Goal: Transaction & Acquisition: Purchase product/service

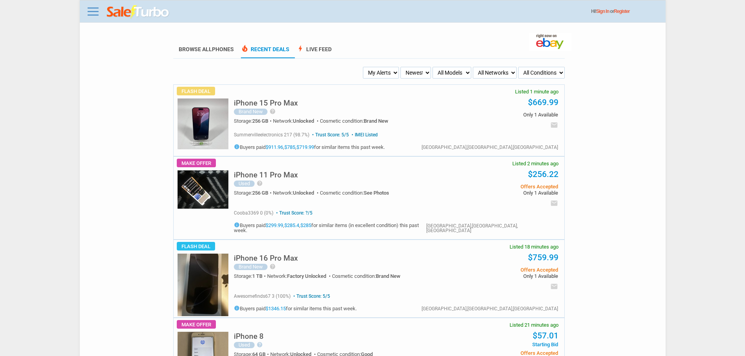
click at [279, 104] on h5 "iPhone 15 Pro Max" at bounding box center [266, 102] width 64 height 7
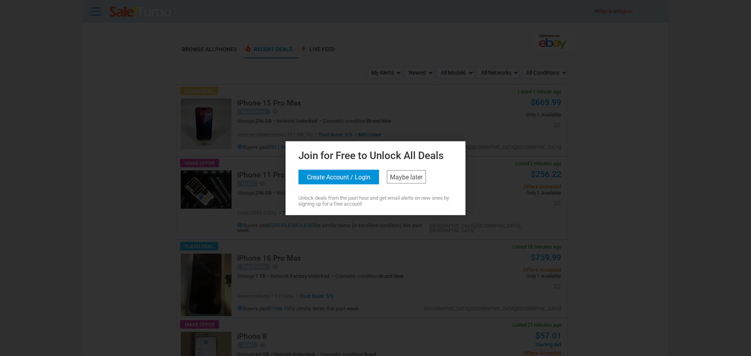
click at [439, 190] on div "Join for Free to Unlock All Deals Create Account / Login Maybe later Unlock dea…" at bounding box center [375, 176] width 176 height 59
click at [417, 174] on link "Maybe later" at bounding box center [406, 176] width 39 height 13
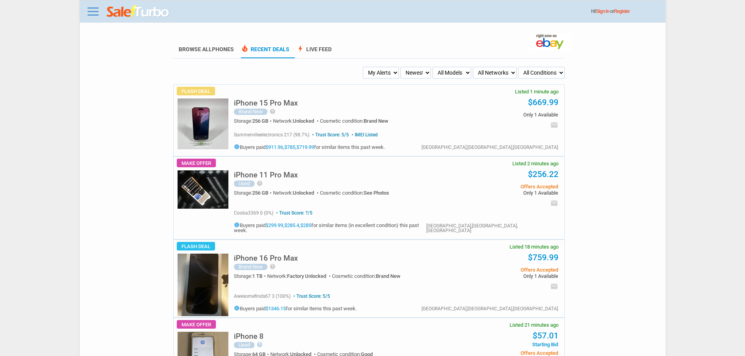
click at [249, 254] on h5 "iPhone 16 Pro Max" at bounding box center [266, 257] width 64 height 7
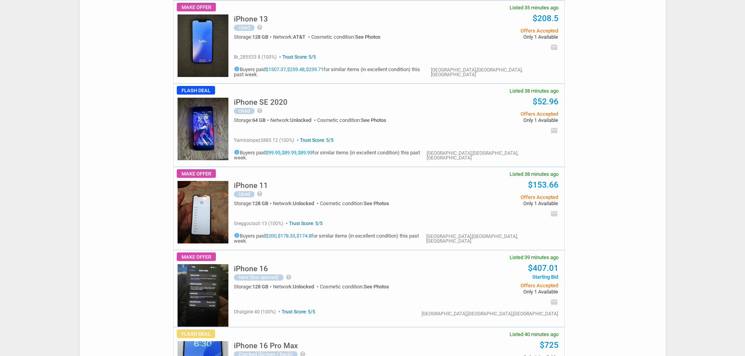
scroll to position [782, 0]
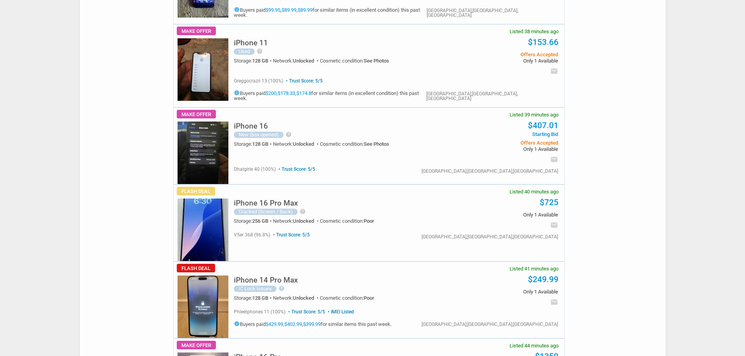
click at [257, 199] on h5 "iPhone 16 Pro Max" at bounding box center [266, 202] width 64 height 7
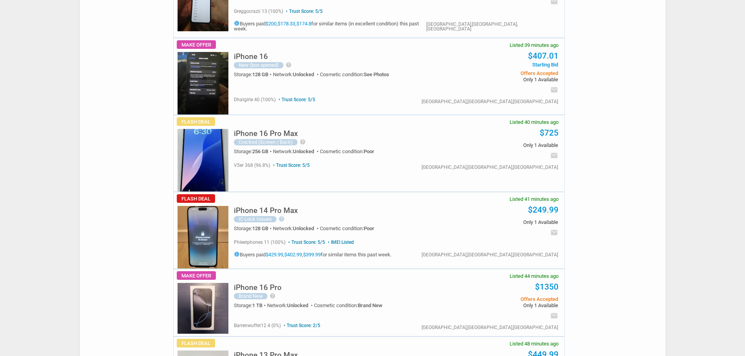
scroll to position [860, 0]
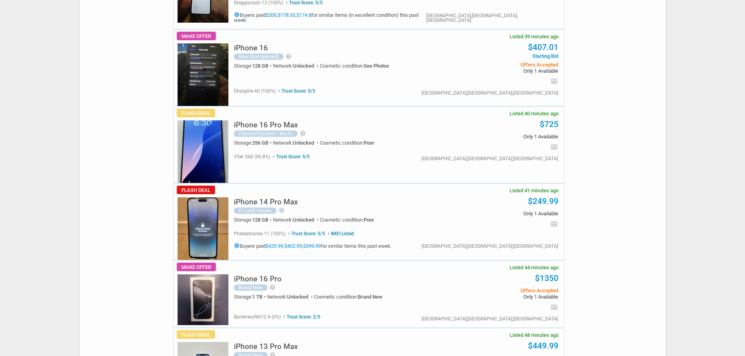
click at [282, 243] on link "$429.99" at bounding box center [274, 246] width 18 height 6
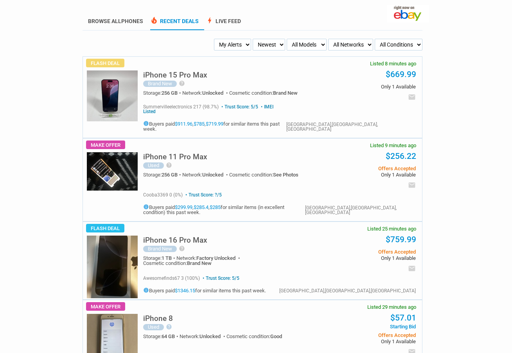
scroll to position [0, 0]
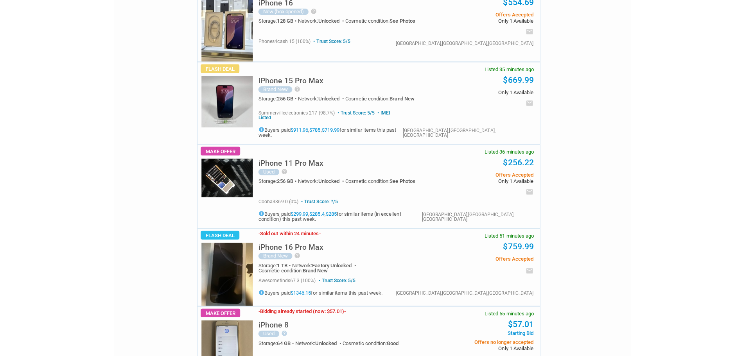
scroll to position [665, 0]
